Goal: Information Seeking & Learning: Learn about a topic

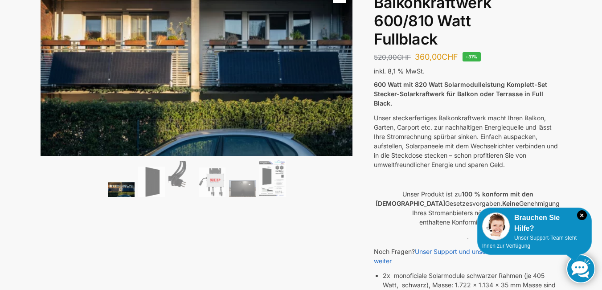
scroll to position [89, 0]
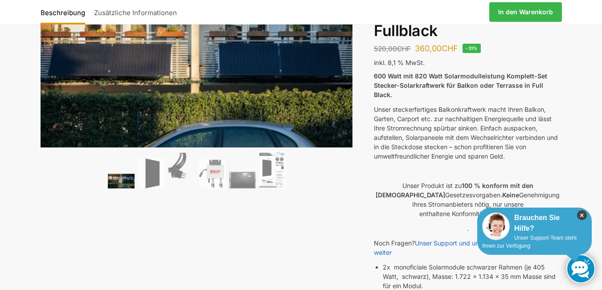
click at [584, 215] on icon "×" at bounding box center [582, 215] width 10 height 10
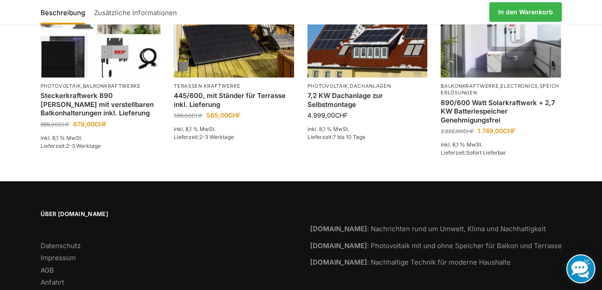
scroll to position [1478, 0]
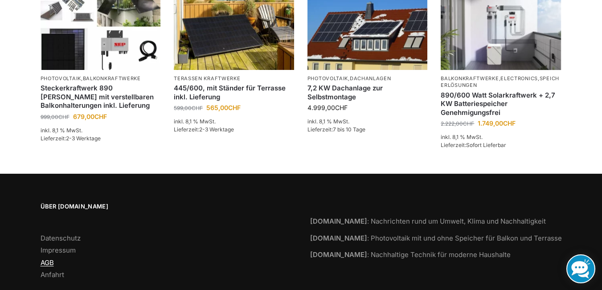
click at [48, 258] on link "AGB" at bounding box center [47, 262] width 13 height 8
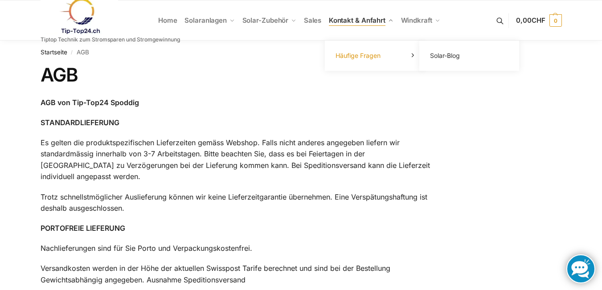
click at [410, 57] on link "Häufige Fragen" at bounding box center [374, 55] width 89 height 12
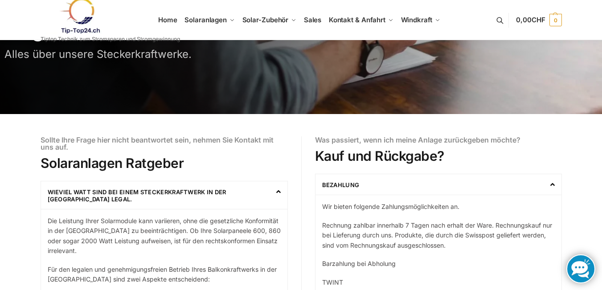
scroll to position [89, 0]
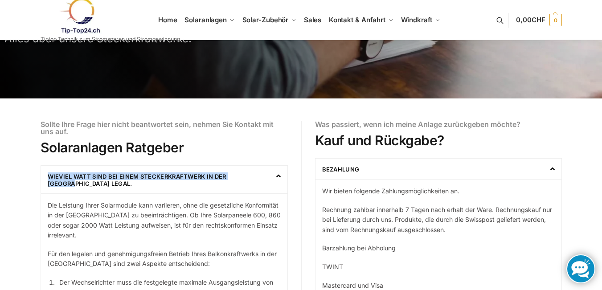
drag, startPoint x: 281, startPoint y: 173, endPoint x: 270, endPoint y: 171, distance: 11.4
click at [280, 173] on div "Wieviel Watt sind bei einem Steckerkraftwerk in der [GEOGRAPHIC_DATA] legal." at bounding box center [164, 180] width 246 height 28
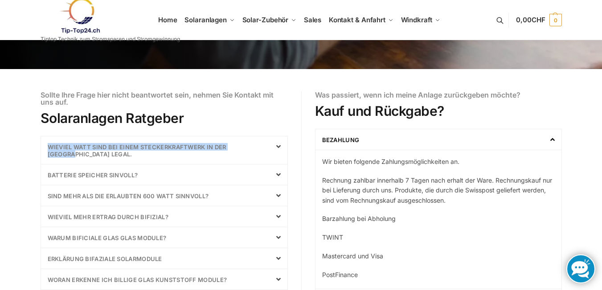
scroll to position [134, 0]
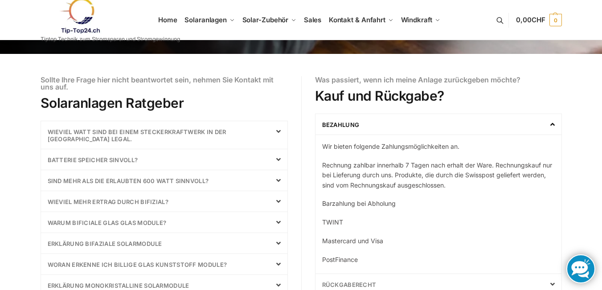
drag, startPoint x: 280, startPoint y: 125, endPoint x: 273, endPoint y: 128, distance: 7.2
click at [278, 127] on div "Wieviel Watt sind bei einem Steckerkraftwerk in der [GEOGRAPHIC_DATA] legal." at bounding box center [164, 135] width 246 height 28
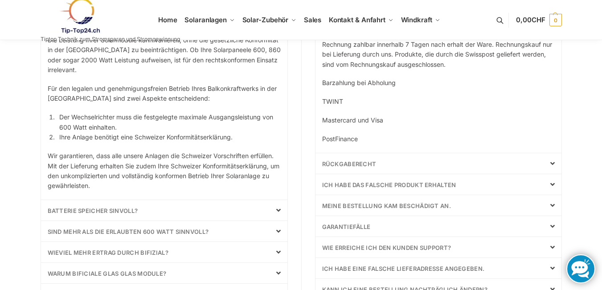
scroll to position [267, 0]
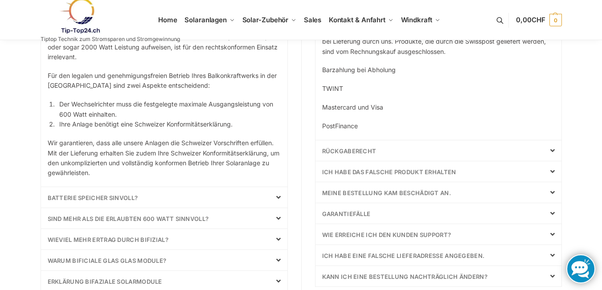
click at [278, 192] on div "Batterie Speicher Sinvoll?" at bounding box center [164, 197] width 246 height 20
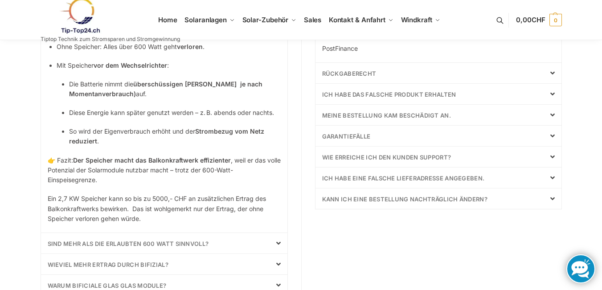
scroll to position [356, 0]
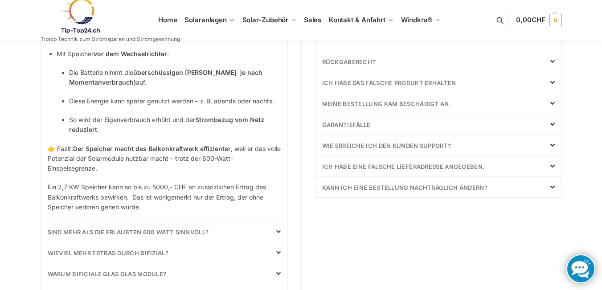
click at [278, 226] on div "Sind mehr als die erlaubten 600 Watt sinnvoll?" at bounding box center [164, 231] width 246 height 20
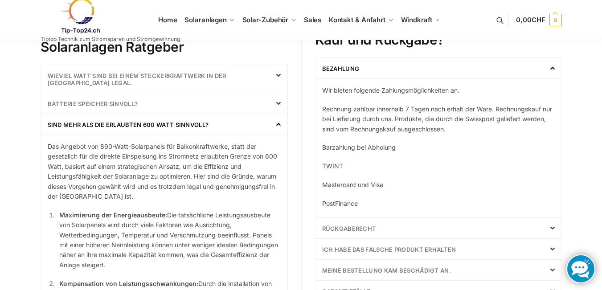
scroll to position [48, 0]
